Goal: Complete application form: Complete application form

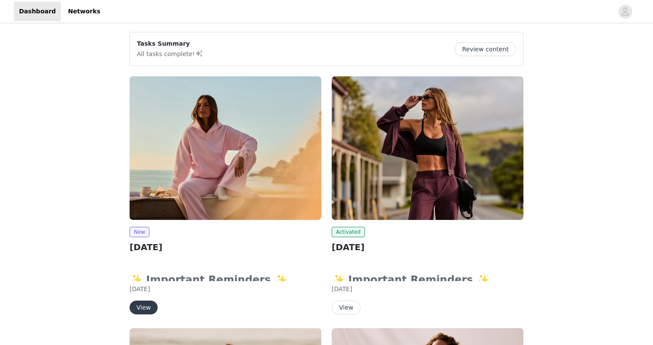
scroll to position [66, 0]
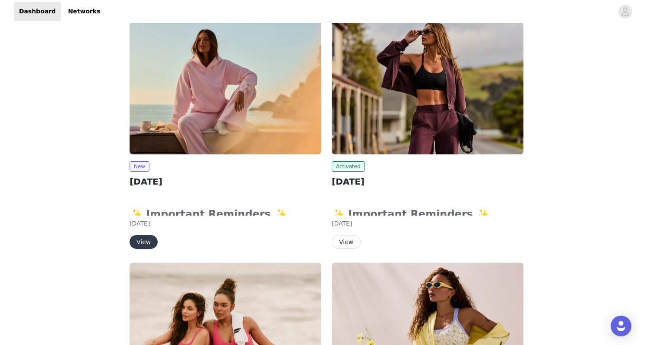
click at [146, 236] on button "View" at bounding box center [143, 242] width 28 height 14
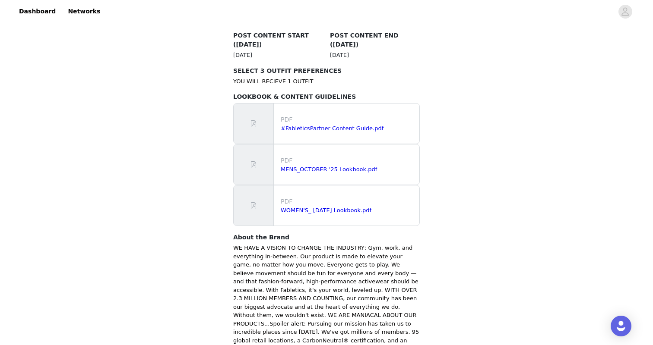
scroll to position [546, 0]
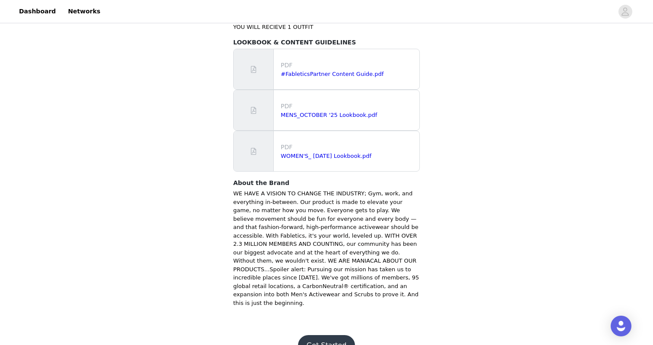
click at [316, 335] on button "Get Started" at bounding box center [326, 345] width 57 height 21
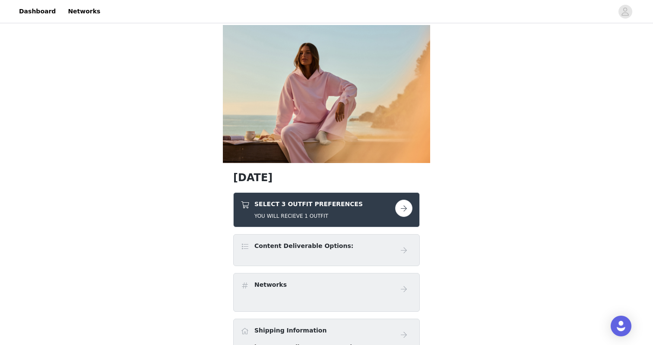
scroll to position [26, 0]
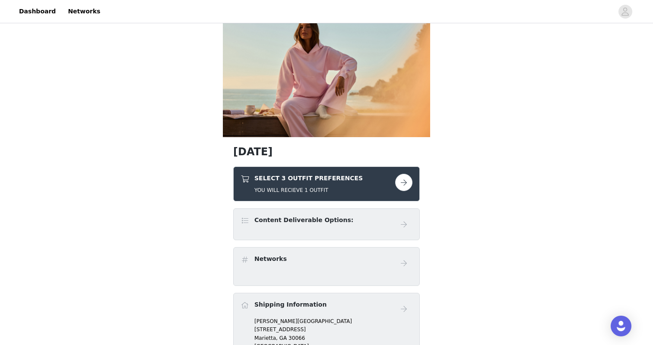
click at [387, 182] on div "SELECT 3 OUTFIT PREFERENCES YOU WILL RECIEVE 1 OUTFIT" at bounding box center [317, 184] width 155 height 20
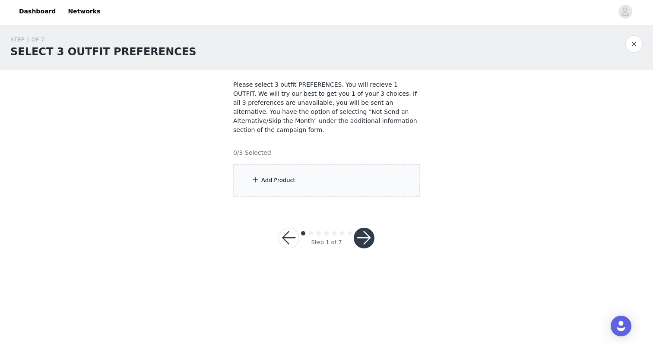
click at [382, 181] on div "Add Product" at bounding box center [326, 180] width 186 height 32
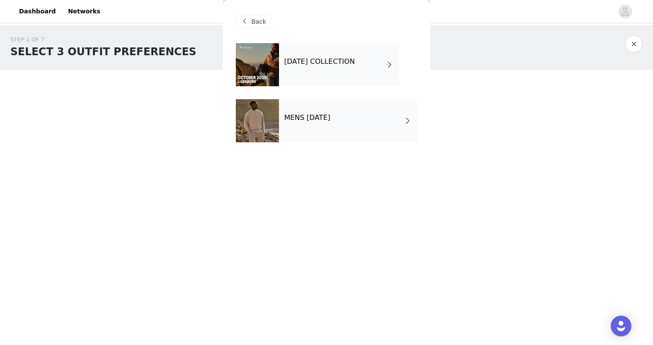
click at [355, 125] on div "MENS [DATE]" at bounding box center [348, 120] width 138 height 43
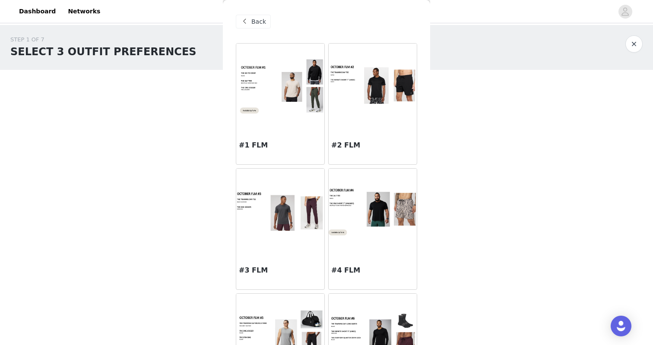
click at [262, 23] on span "Back" at bounding box center [258, 21] width 15 height 9
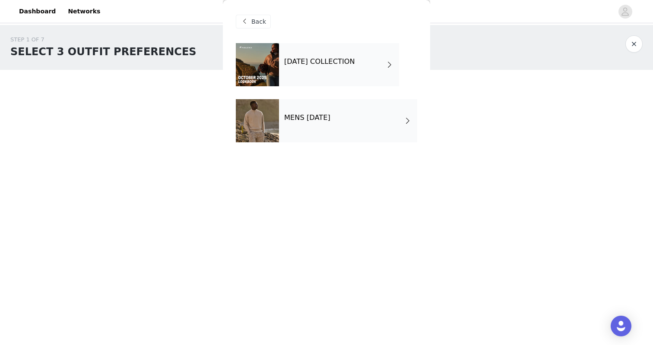
click at [311, 63] on h4 "[DATE] COLLECTION" at bounding box center [319, 62] width 71 height 8
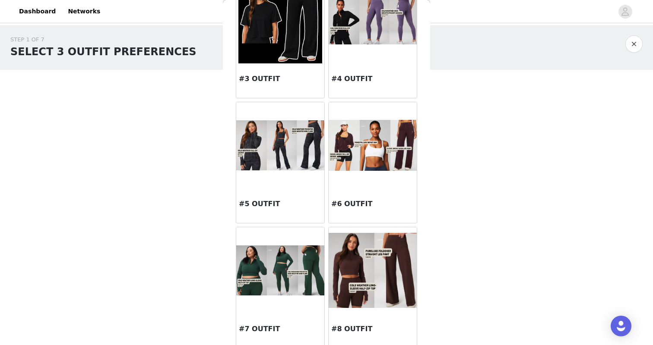
scroll to position [192, 0]
click at [296, 167] on img at bounding box center [280, 145] width 88 height 50
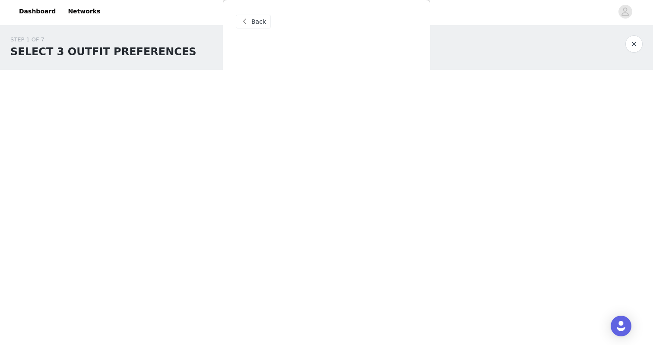
scroll to position [0, 0]
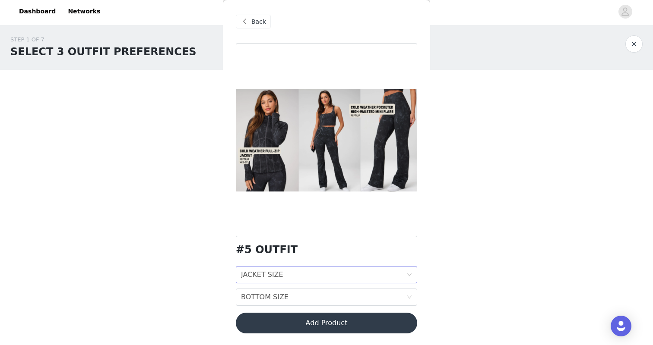
click at [313, 275] on div "JACKET SIZE JACKET SIZE" at bounding box center [323, 275] width 165 height 16
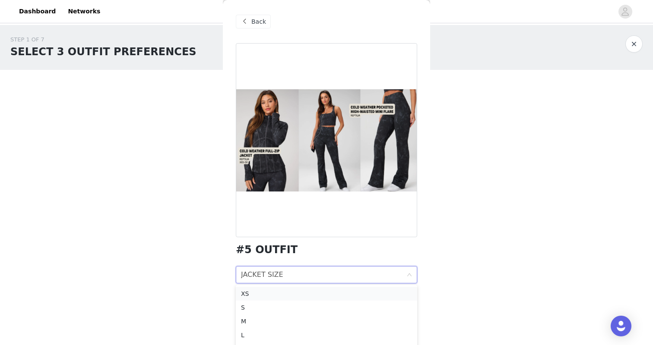
click at [307, 294] on div "XS" at bounding box center [326, 293] width 171 height 9
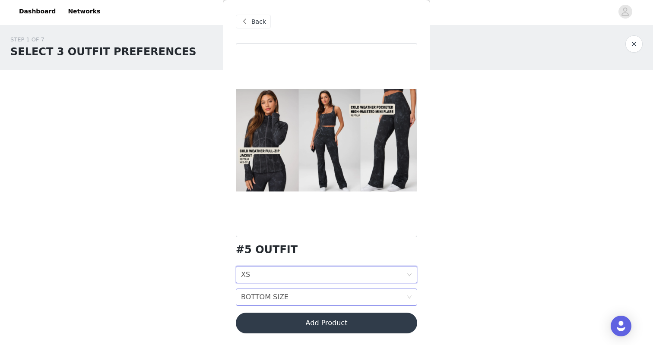
click at [308, 298] on div "BOTTOM SIZE BOTTOM SIZE" at bounding box center [323, 297] width 165 height 16
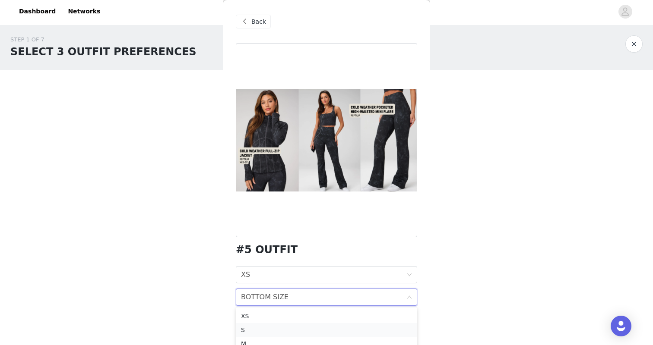
click at [303, 327] on div "S" at bounding box center [326, 329] width 171 height 9
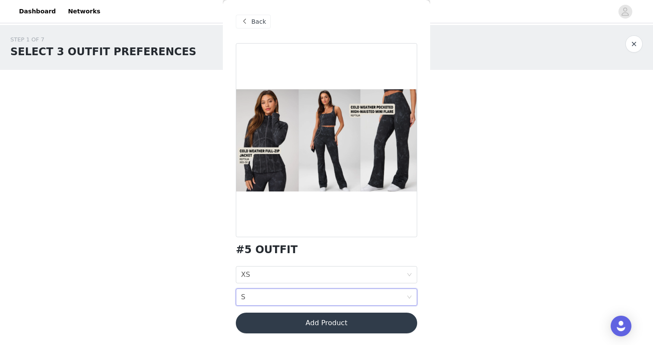
click at [317, 319] on button "Add Product" at bounding box center [326, 323] width 181 height 21
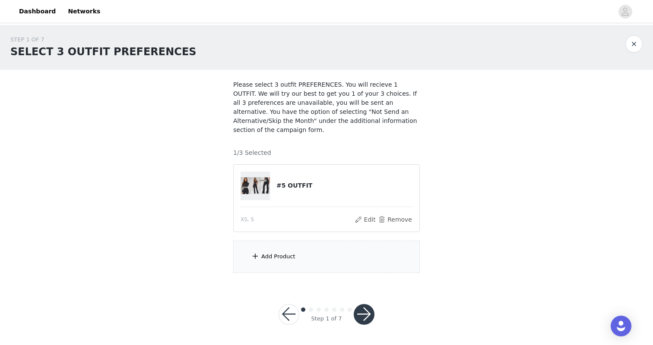
click at [329, 259] on div "Add Product" at bounding box center [326, 257] width 186 height 32
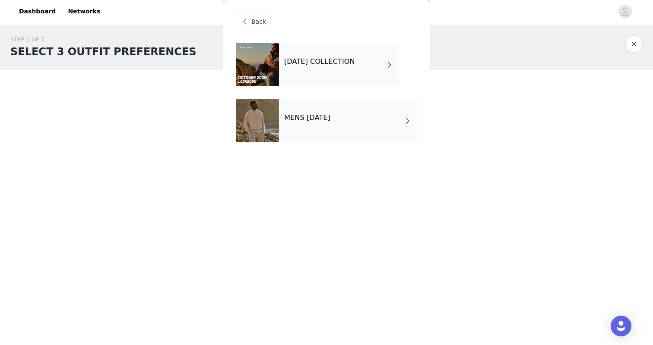
click at [339, 82] on div "[DATE] COLLECTION" at bounding box center [339, 64] width 120 height 43
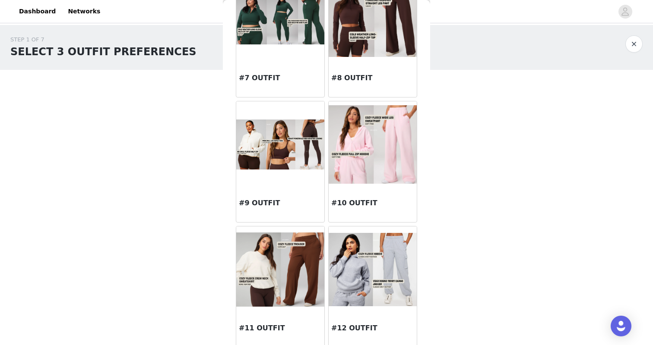
scroll to position [453, 0]
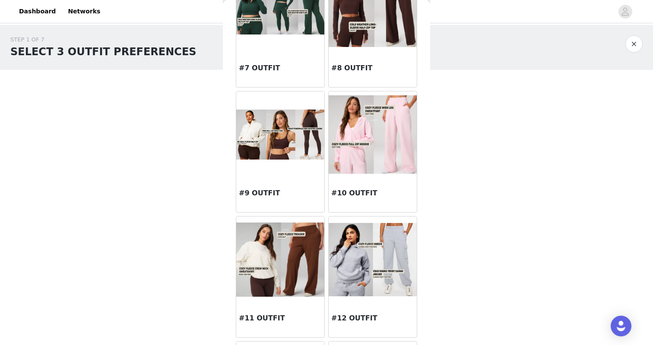
click at [353, 133] on img at bounding box center [372, 134] width 88 height 78
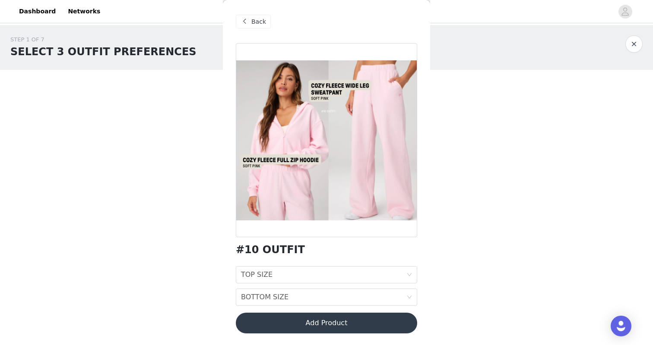
scroll to position [0, 0]
click at [332, 276] on div "TOP SIZE TOP SIZE" at bounding box center [323, 275] width 165 height 16
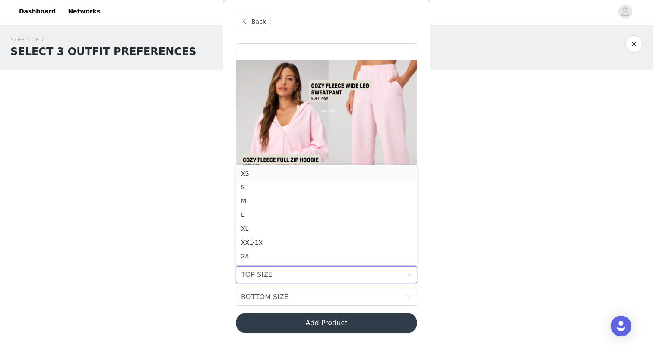
click at [346, 176] on div "XS" at bounding box center [326, 173] width 171 height 9
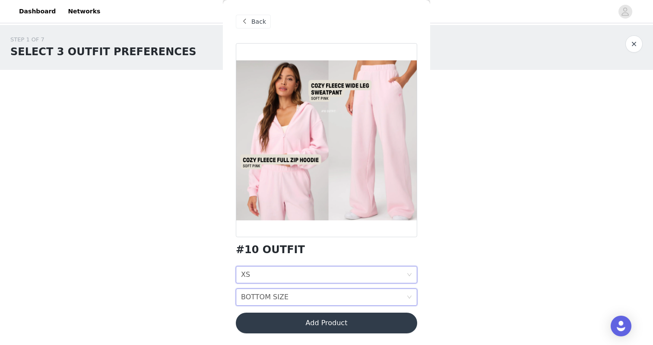
click at [334, 304] on div "BOTTOM SIZE BOTTOM SIZE" at bounding box center [323, 297] width 165 height 16
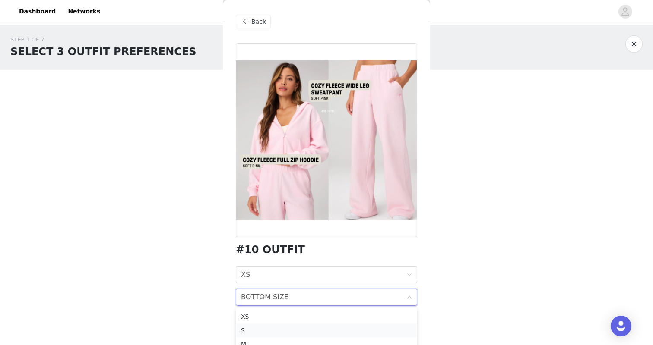
click at [332, 330] on div "S" at bounding box center [326, 330] width 171 height 9
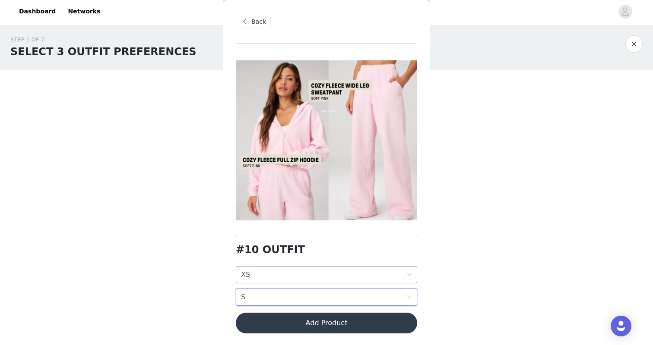
click at [339, 272] on div "TOP SIZE XS" at bounding box center [323, 275] width 165 height 16
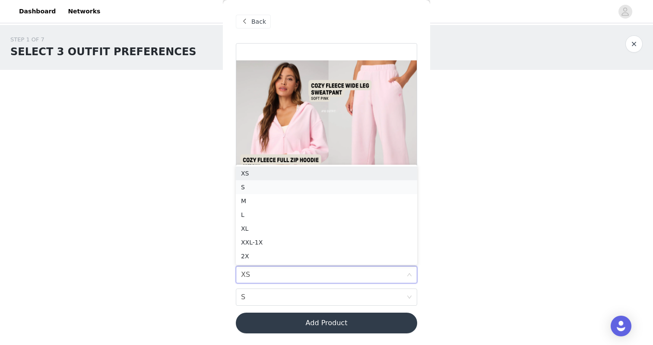
click at [342, 185] on div "S" at bounding box center [326, 187] width 171 height 9
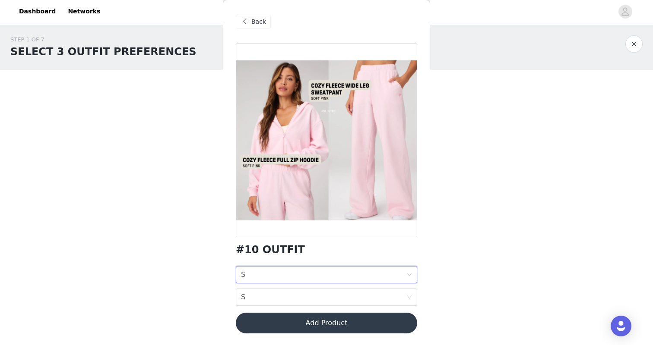
click at [328, 321] on button "Add Product" at bounding box center [326, 323] width 181 height 21
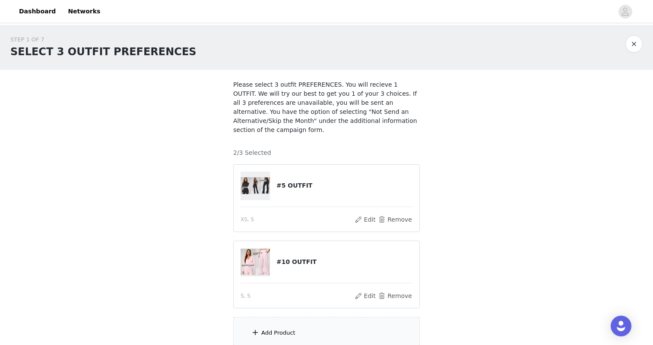
click at [310, 329] on div "Add Product" at bounding box center [326, 333] width 186 height 32
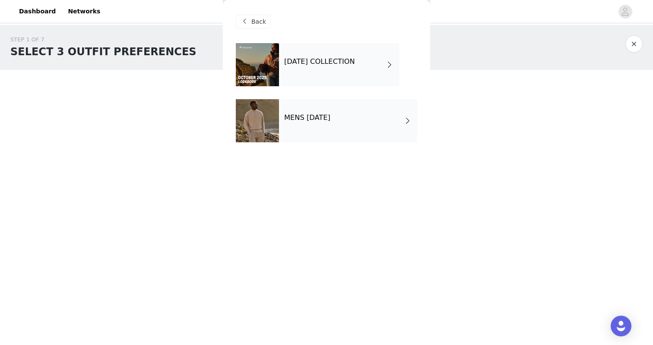
click at [346, 63] on h4 "[DATE] COLLECTION" at bounding box center [319, 62] width 71 height 8
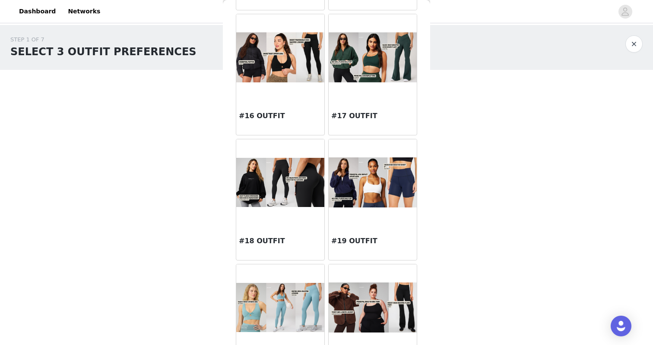
scroll to position [891, 0]
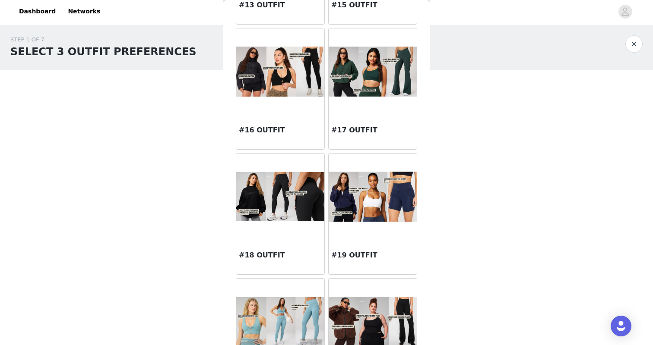
click at [356, 100] on div at bounding box center [372, 71] width 88 height 86
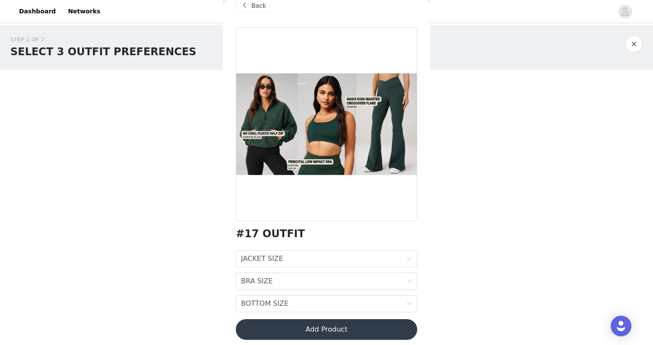
scroll to position [21, 0]
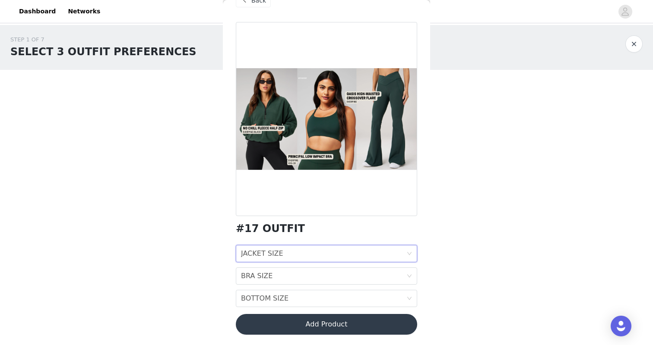
click at [314, 251] on div "JACKET SIZE JACKET SIZE" at bounding box center [323, 254] width 165 height 16
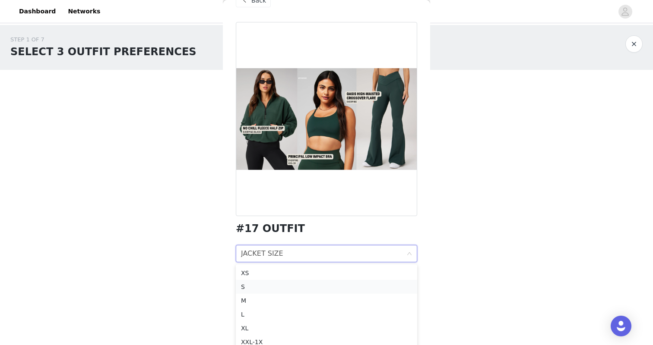
click at [308, 282] on div "S" at bounding box center [326, 286] width 171 height 9
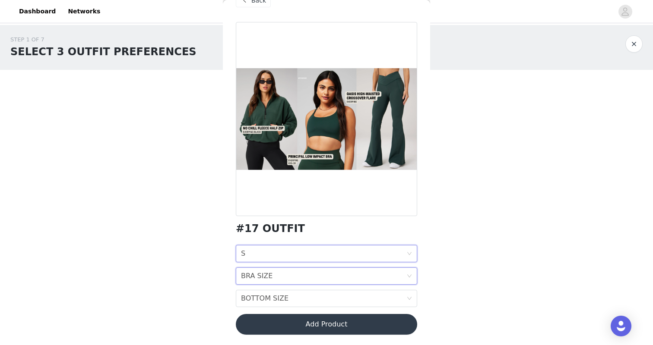
click at [308, 281] on div "BRA SIZE BRA SIZE" at bounding box center [323, 276] width 165 height 16
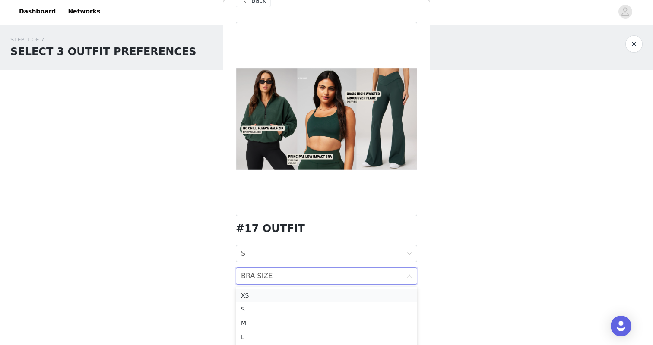
click at [308, 291] on div "XS" at bounding box center [326, 295] width 171 height 9
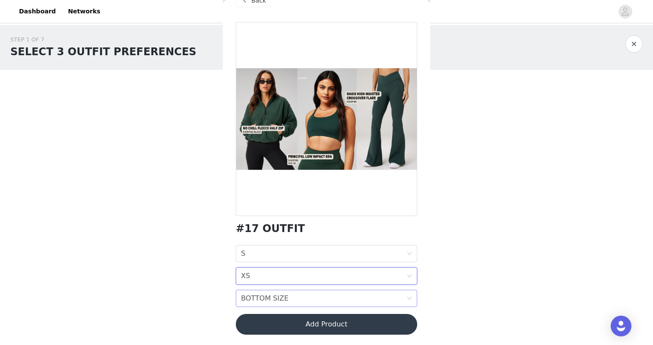
click at [306, 300] on div "BOTTOM SIZE BOTTOM SIZE" at bounding box center [323, 298] width 165 height 16
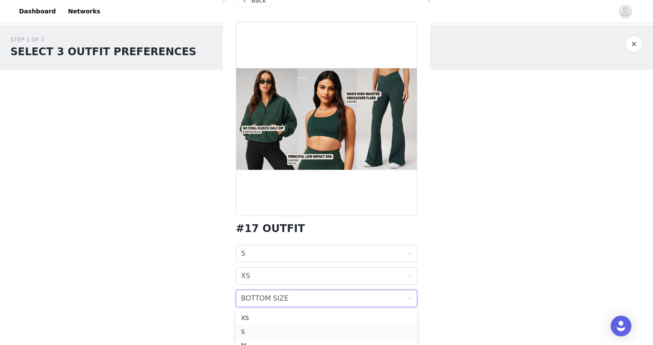
click at [301, 326] on li "S" at bounding box center [326, 332] width 181 height 14
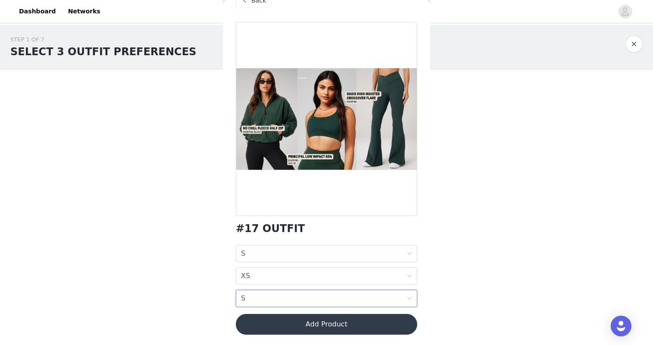
click at [305, 324] on button "Add Product" at bounding box center [326, 324] width 181 height 21
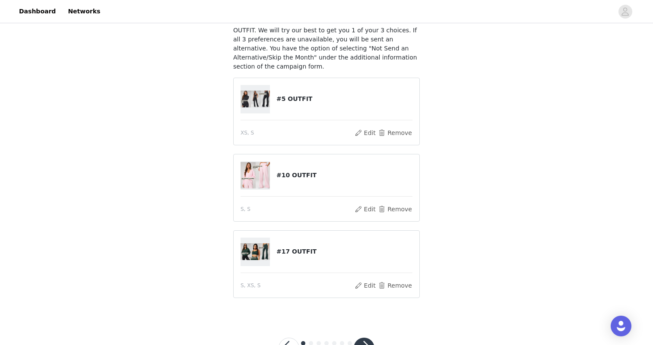
scroll to position [71, 0]
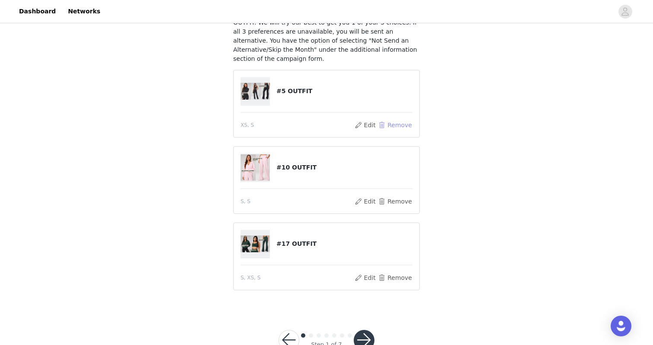
click at [401, 126] on button "Remove" at bounding box center [395, 125] width 35 height 10
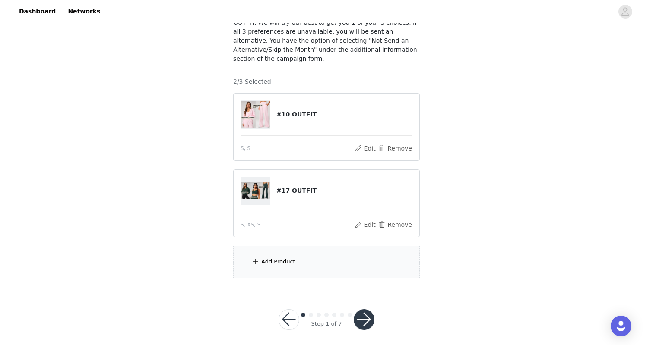
click at [310, 268] on div "Add Product" at bounding box center [326, 262] width 186 height 32
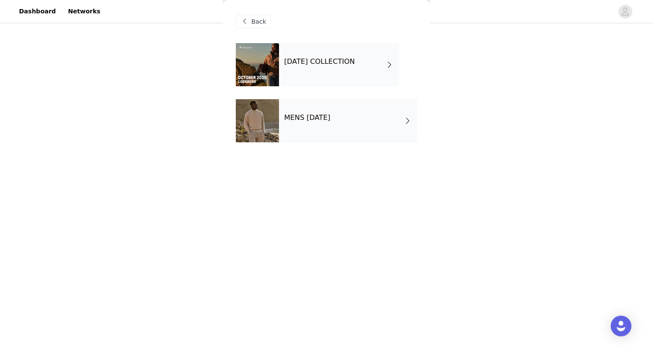
click at [319, 73] on div "[DATE] COLLECTION" at bounding box center [339, 64] width 120 height 43
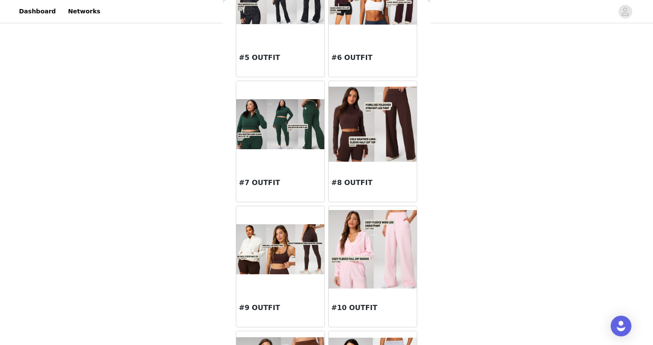
scroll to position [337, 0]
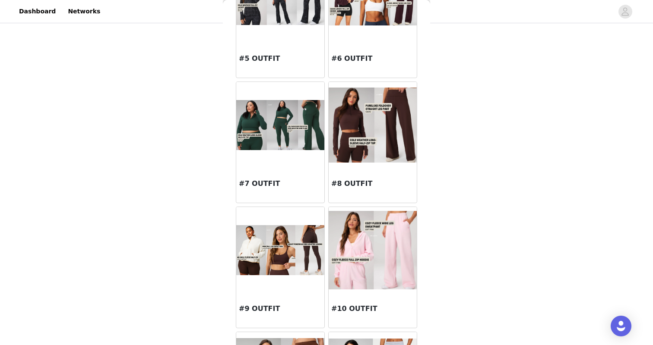
click at [349, 153] on img at bounding box center [372, 125] width 88 height 75
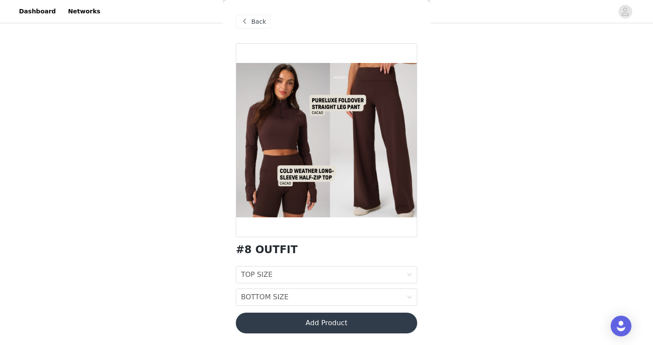
scroll to position [76, 0]
click at [255, 24] on span "Back" at bounding box center [258, 21] width 15 height 9
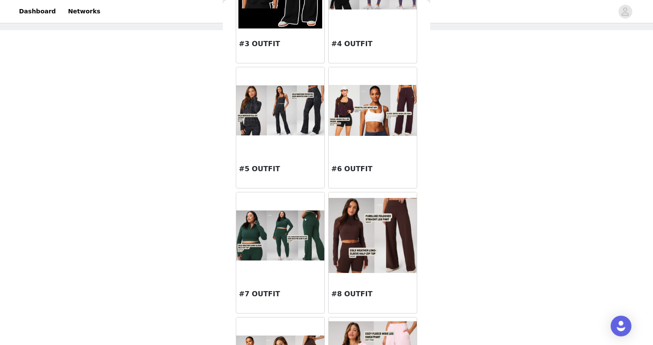
scroll to position [238, 0]
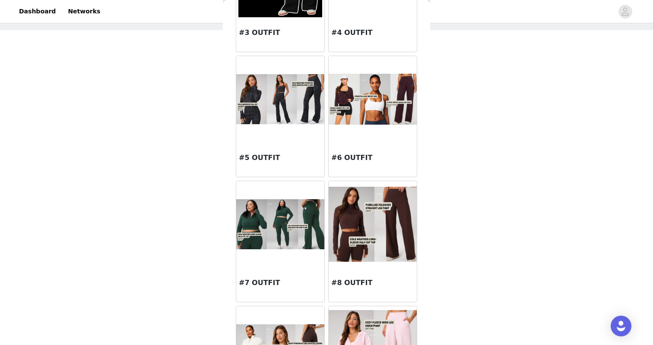
click at [290, 126] on div at bounding box center [280, 99] width 88 height 86
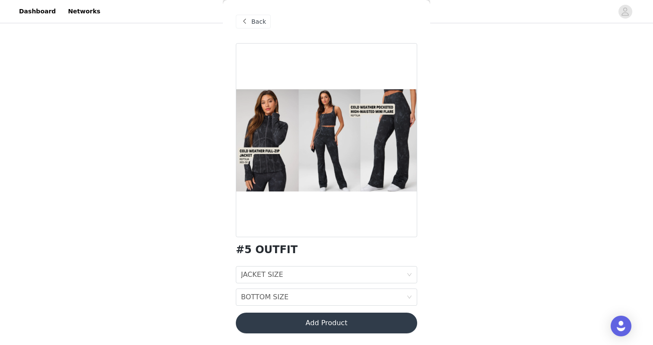
scroll to position [76, 0]
click at [306, 278] on div "JACKET SIZE JACKET SIZE" at bounding box center [323, 275] width 165 height 16
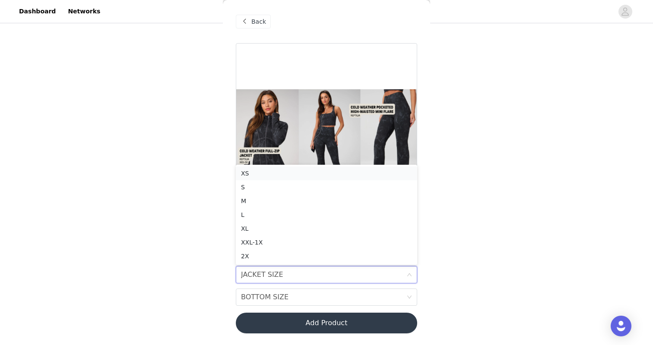
click at [309, 174] on div "XS" at bounding box center [326, 173] width 171 height 9
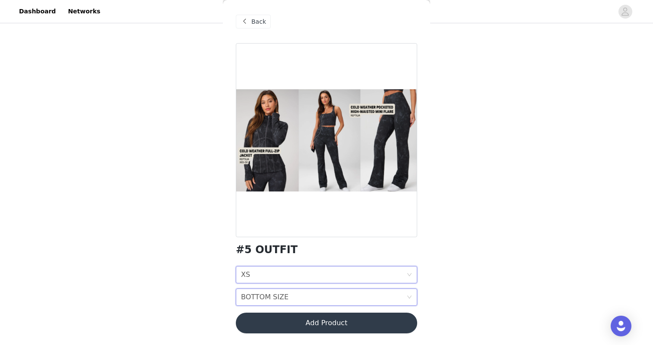
click at [301, 300] on div "BOTTOM SIZE BOTTOM SIZE" at bounding box center [323, 297] width 165 height 16
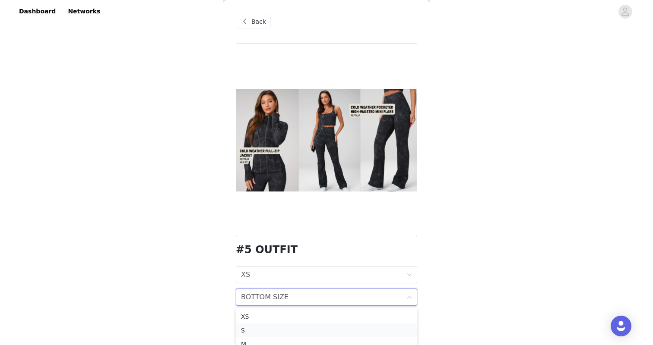
click at [301, 324] on li "S" at bounding box center [326, 331] width 181 height 14
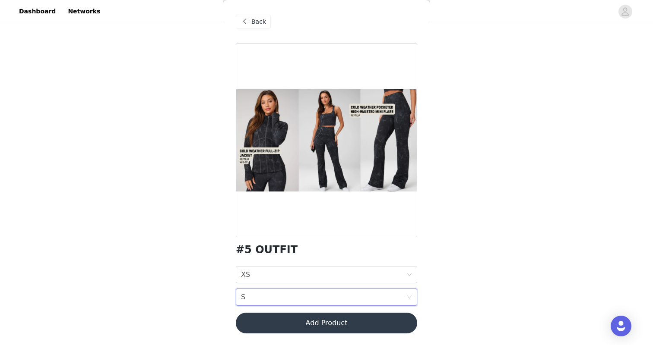
click at [303, 323] on button "Add Product" at bounding box center [326, 323] width 181 height 21
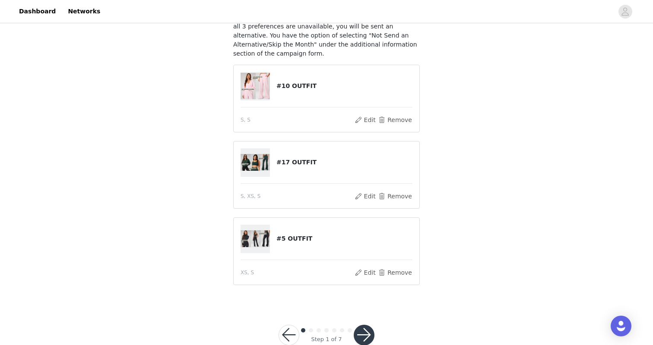
click at [365, 339] on button "button" at bounding box center [364, 335] width 21 height 21
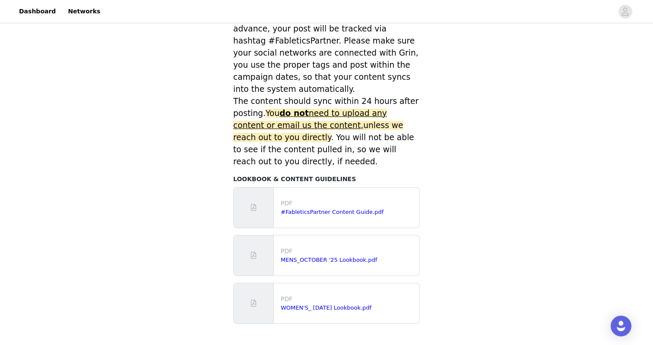
scroll to position [389, 0]
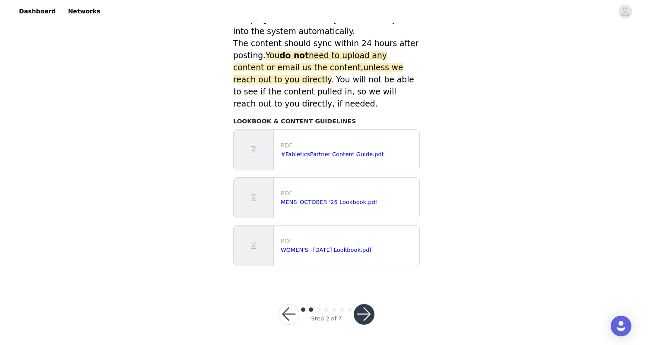
click at [362, 303] on div "Step 2 of 7" at bounding box center [326, 314] width 117 height 41
click at [362, 313] on button "button" at bounding box center [364, 314] width 21 height 21
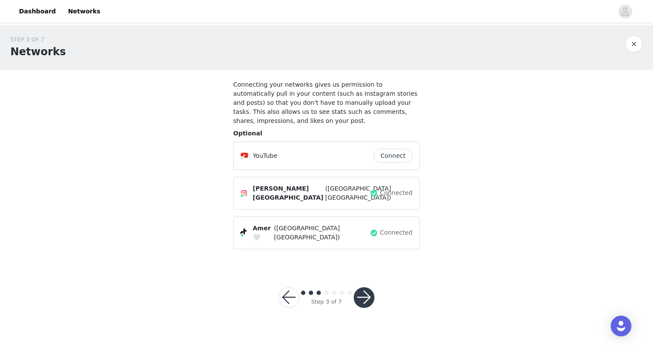
click at [366, 290] on button "button" at bounding box center [364, 297] width 21 height 21
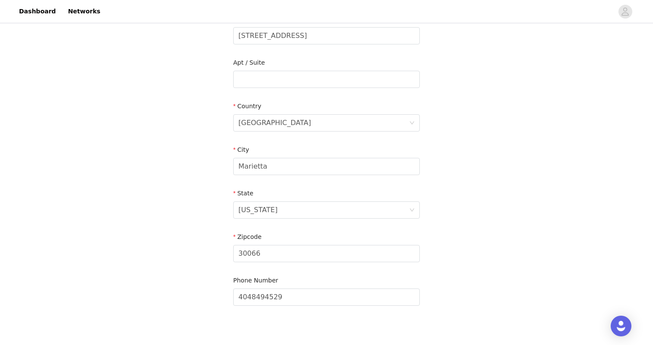
scroll to position [243, 0]
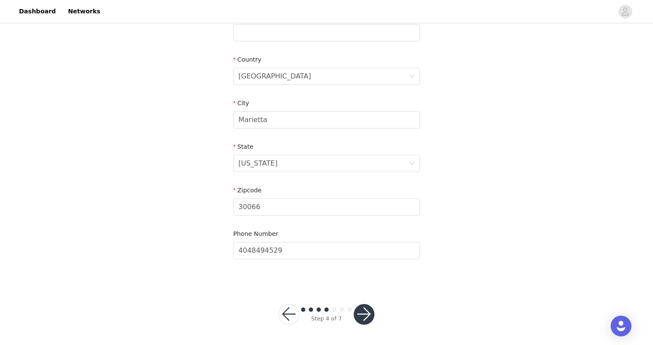
click at [368, 322] on button "button" at bounding box center [364, 314] width 21 height 21
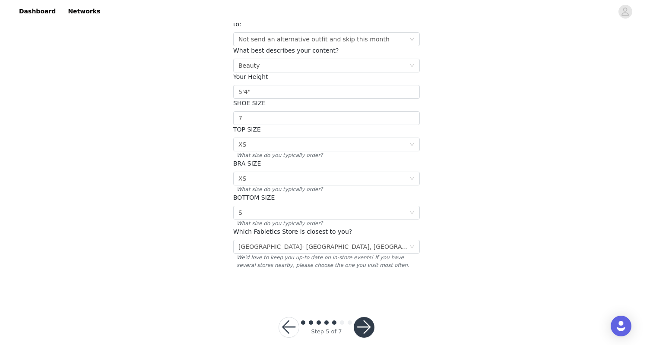
scroll to position [119, 0]
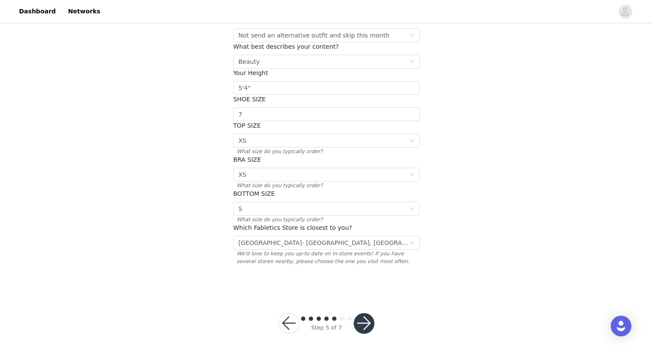
click at [363, 316] on button "button" at bounding box center [364, 323] width 21 height 21
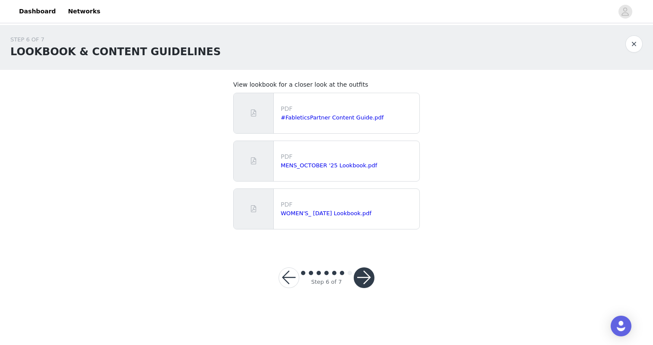
click at [363, 279] on button "button" at bounding box center [364, 278] width 21 height 21
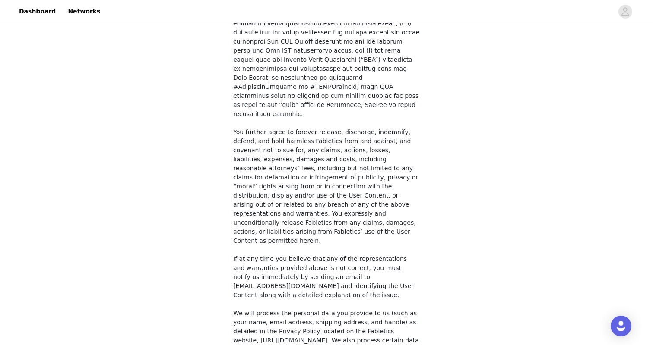
scroll to position [634, 0]
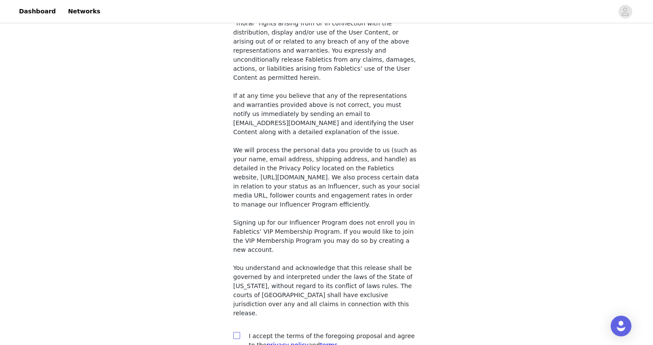
click at [239, 332] on input "checkbox" at bounding box center [236, 335] width 6 height 6
checkbox input "true"
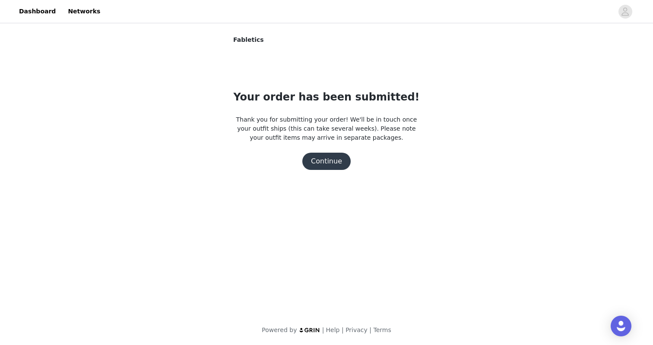
click at [337, 161] on button "Continue" at bounding box center [326, 161] width 48 height 17
